Goal: Task Accomplishment & Management: Complete application form

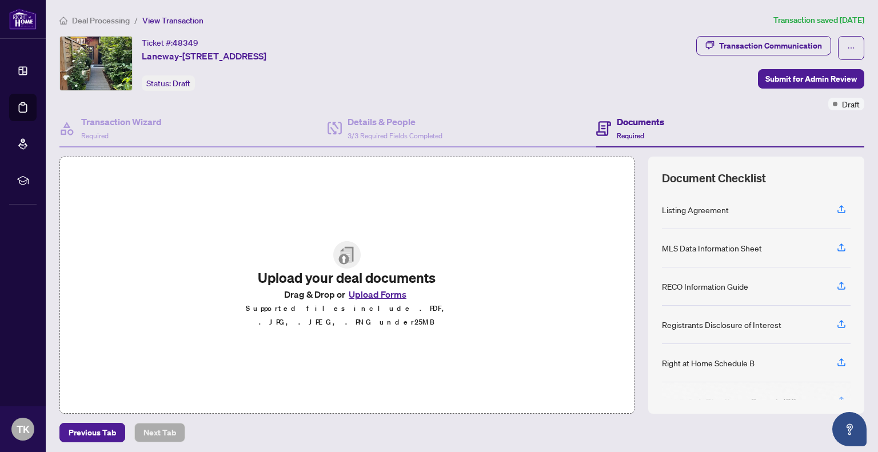
click at [388, 301] on button "Upload Forms" at bounding box center [377, 294] width 65 height 15
click at [377, 297] on button "Upload Forms" at bounding box center [377, 294] width 65 height 15
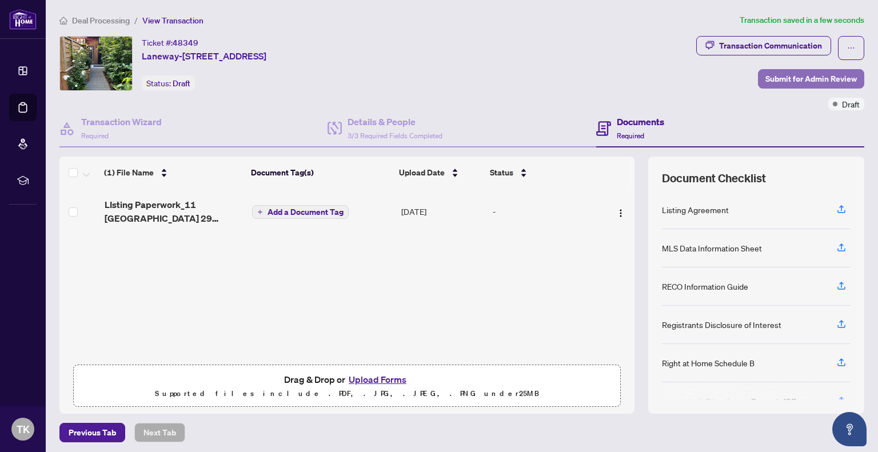
click at [818, 79] on span "Submit for Admin Review" at bounding box center [811, 79] width 91 height 18
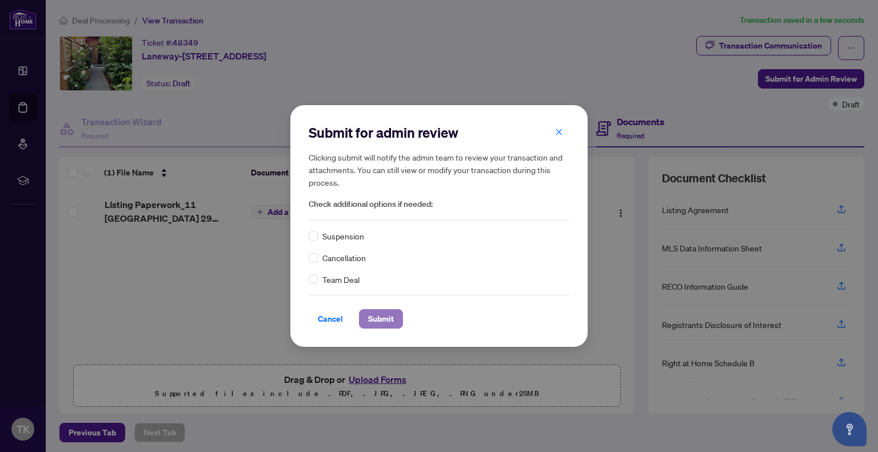
click at [379, 325] on span "Submit" at bounding box center [381, 319] width 26 height 18
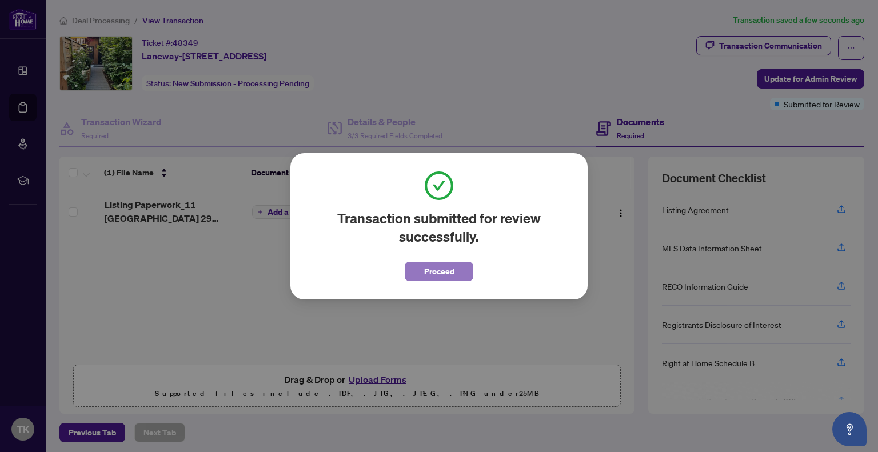
click at [441, 272] on span "Proceed" at bounding box center [439, 271] width 30 height 18
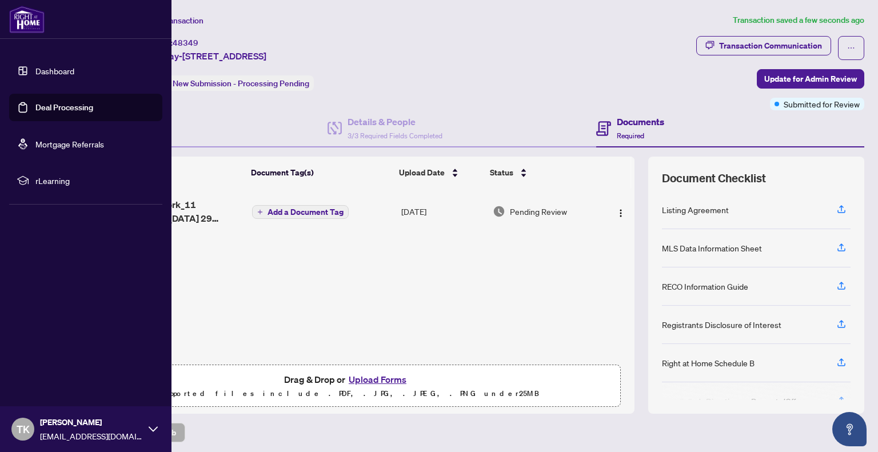
click at [57, 68] on link "Dashboard" at bounding box center [54, 71] width 39 height 10
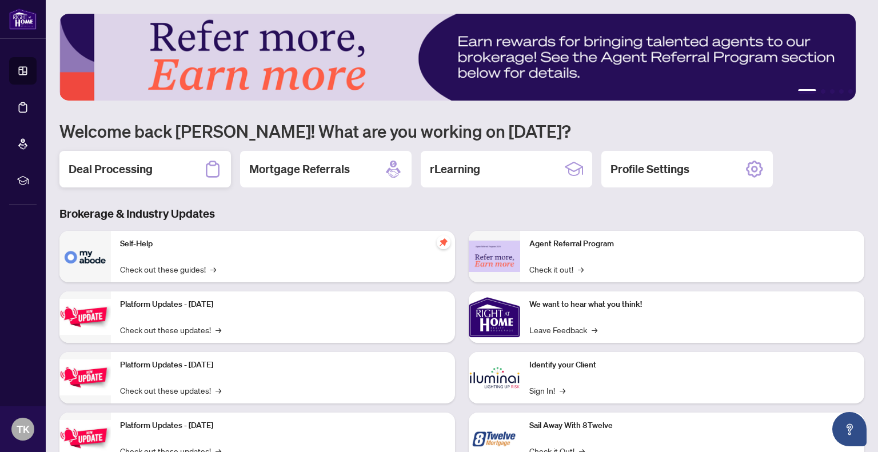
click at [201, 165] on div "Deal Processing" at bounding box center [145, 169] width 172 height 37
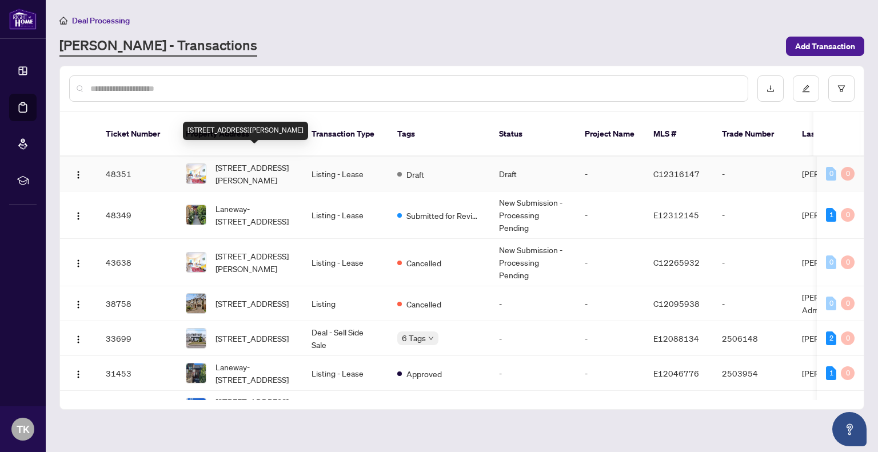
click at [254, 161] on span "3006-28 Ted Rogers Way, Toronto, Ontario M4Y 2J4, Canada" at bounding box center [255, 173] width 78 height 25
